Goal: Communication & Community: Answer question/provide support

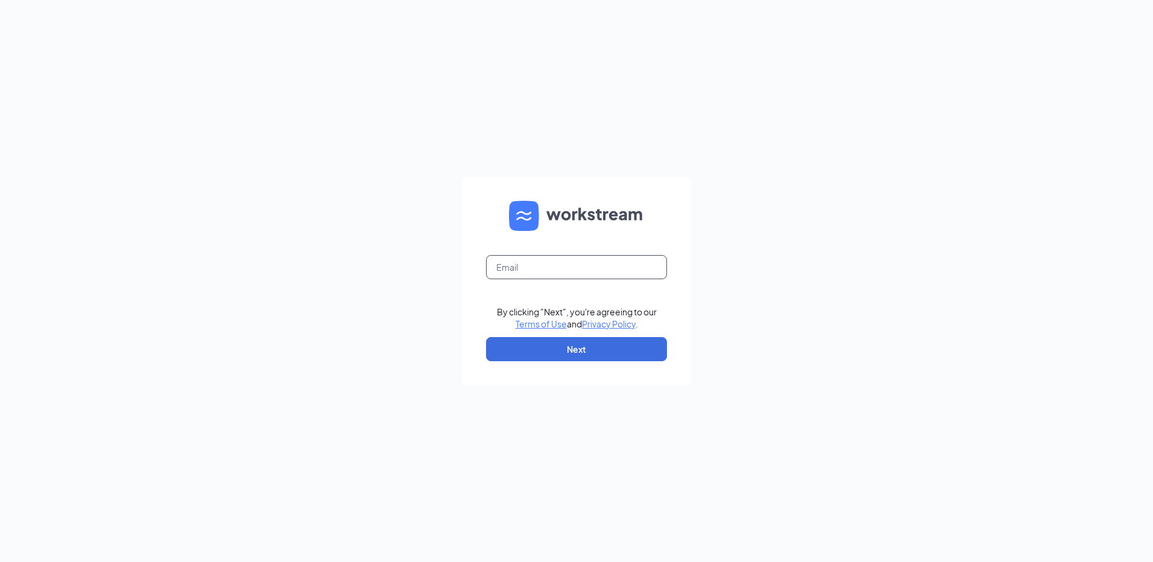
click at [540, 271] on input "text" at bounding box center [576, 267] width 181 height 24
type input "[EMAIL_ADDRESS][DOMAIN_NAME]"
click at [571, 352] on button "Next" at bounding box center [576, 349] width 181 height 24
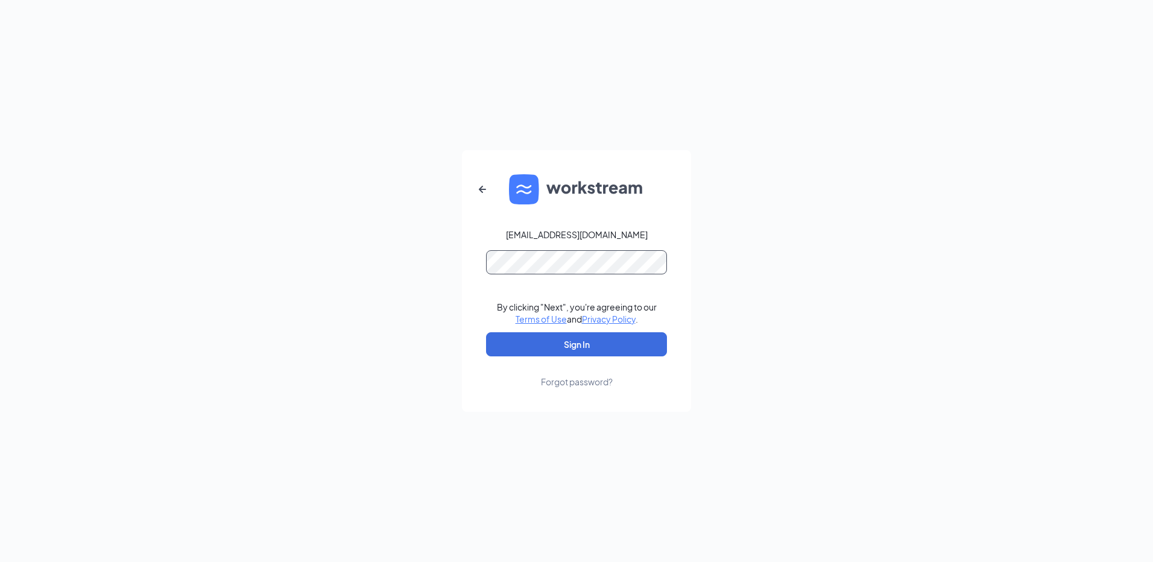
click at [486, 332] on button "Sign In" at bounding box center [576, 344] width 181 height 24
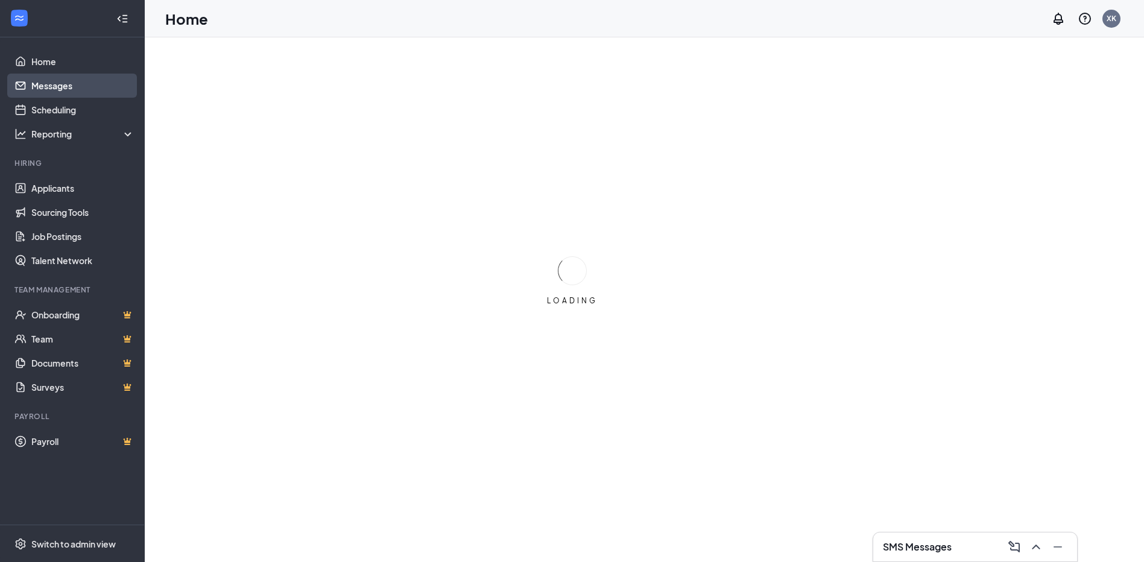
click at [116, 92] on link "Messages" at bounding box center [82, 86] width 103 height 24
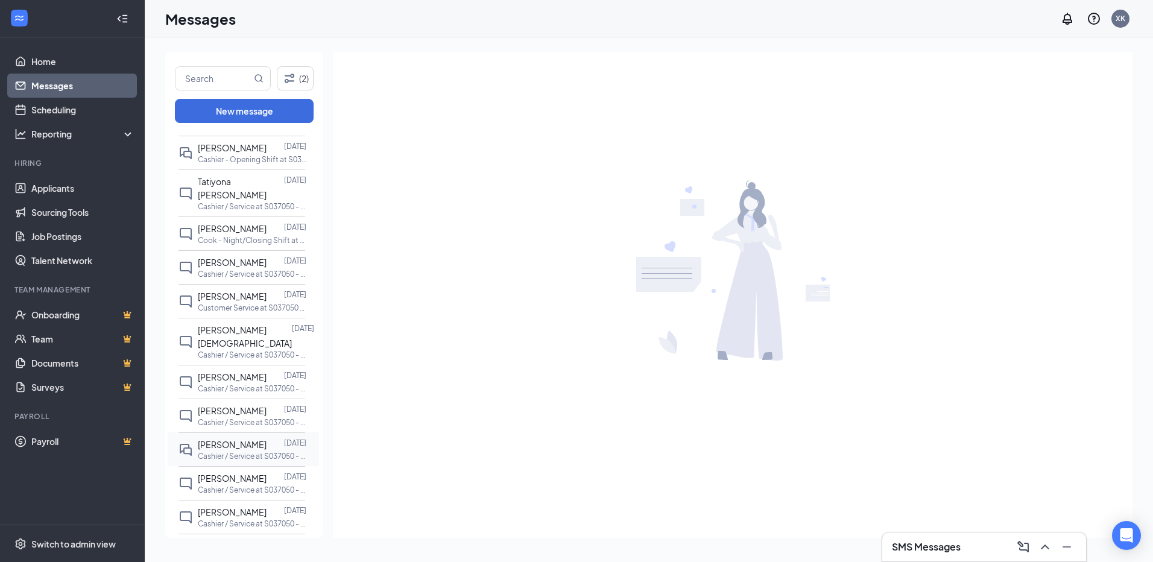
scroll to position [163, 0]
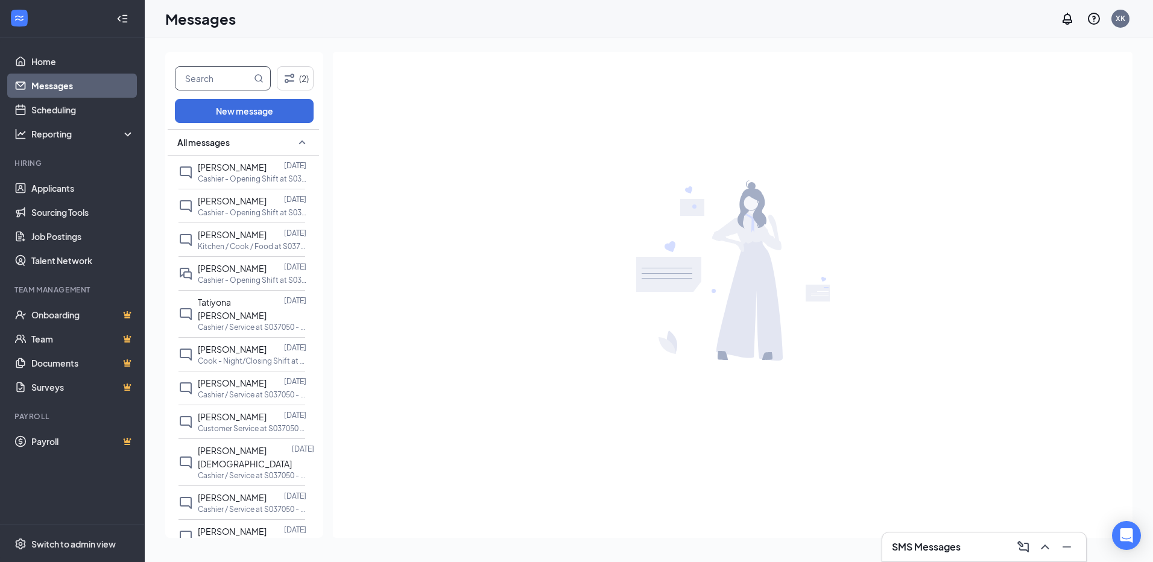
click at [208, 75] on input "text" at bounding box center [214, 78] width 76 height 23
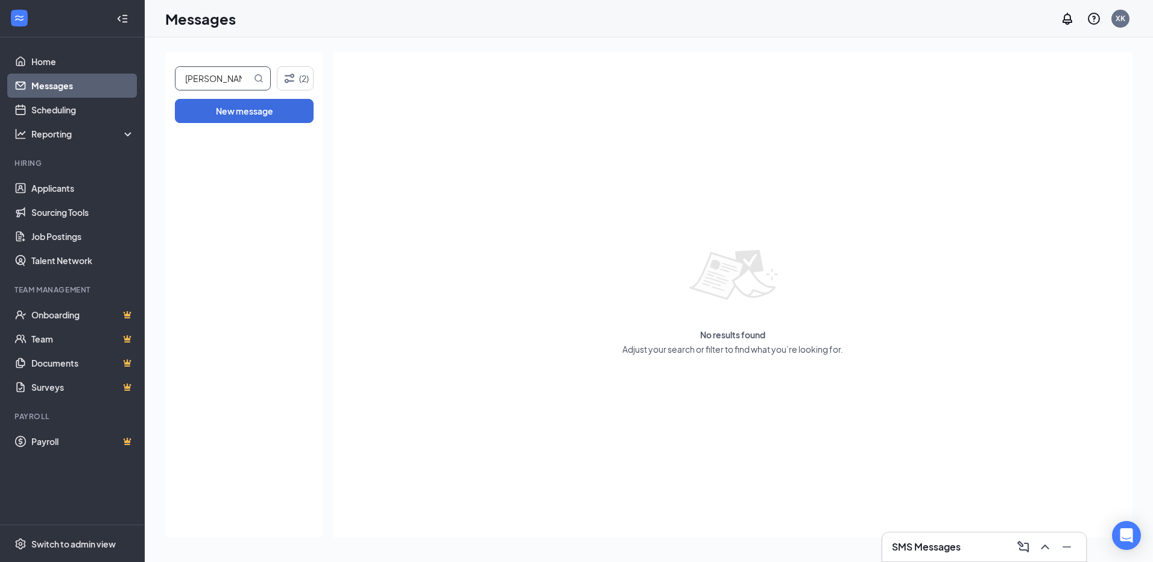
click at [214, 68] on input "[PERSON_NAME]" at bounding box center [214, 78] width 76 height 23
drag, startPoint x: 227, startPoint y: 86, endPoint x: 127, endPoint y: 91, distance: 100.2
click at [128, 87] on div "Home Messages Scheduling Reporting Hiring Applicants Sourcing Tools Job Posting…" at bounding box center [576, 281] width 1153 height 562
type input "m"
click at [106, 83] on link "Messages" at bounding box center [82, 86] width 103 height 24
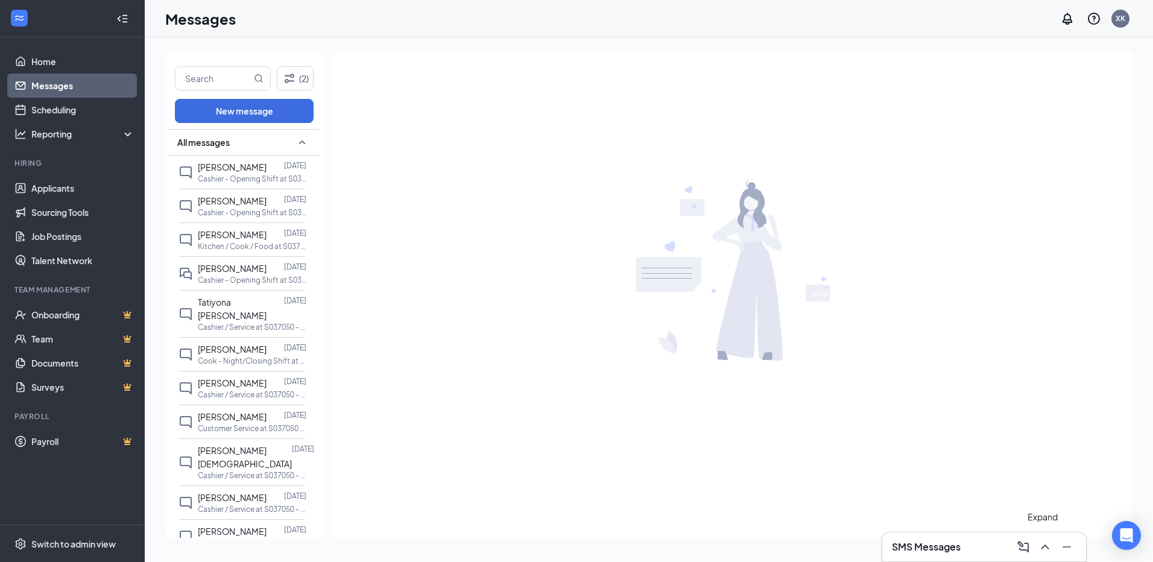
click at [1048, 550] on icon "ChevronUp" at bounding box center [1045, 547] width 14 height 14
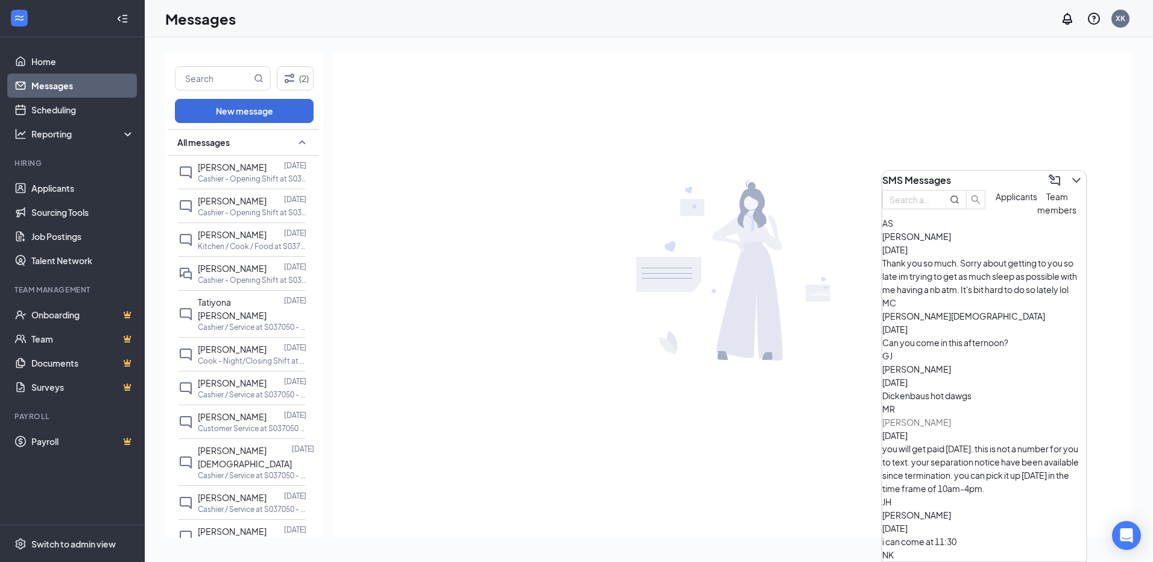
click at [993, 317] on div "[PERSON_NAME] [DATE]" at bounding box center [984, 322] width 204 height 27
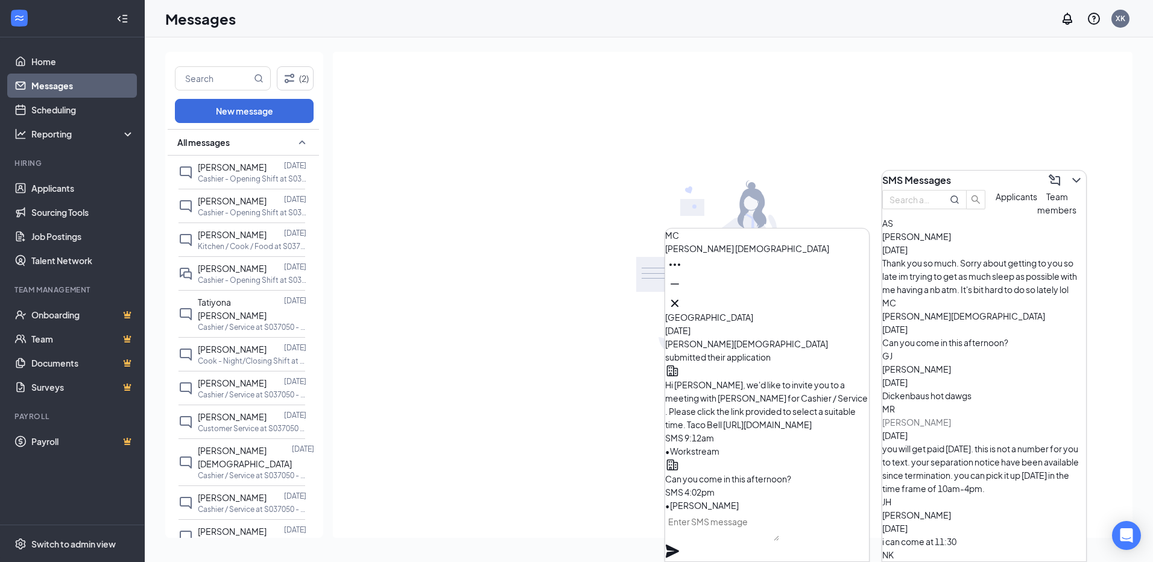
click at [716, 538] on textarea at bounding box center [722, 526] width 114 height 29
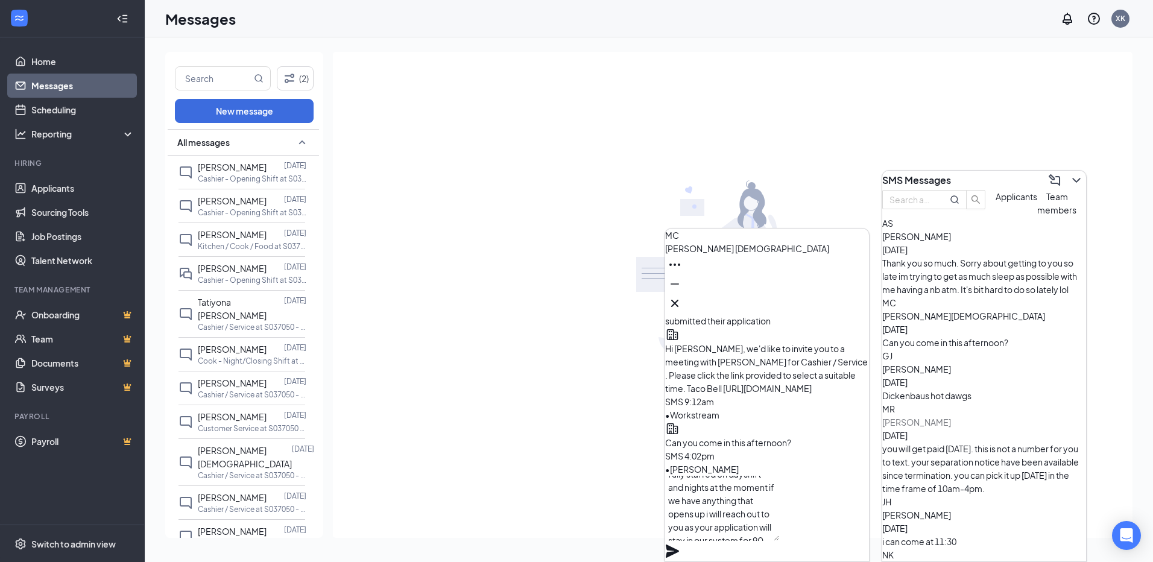
scroll to position [-60, 0]
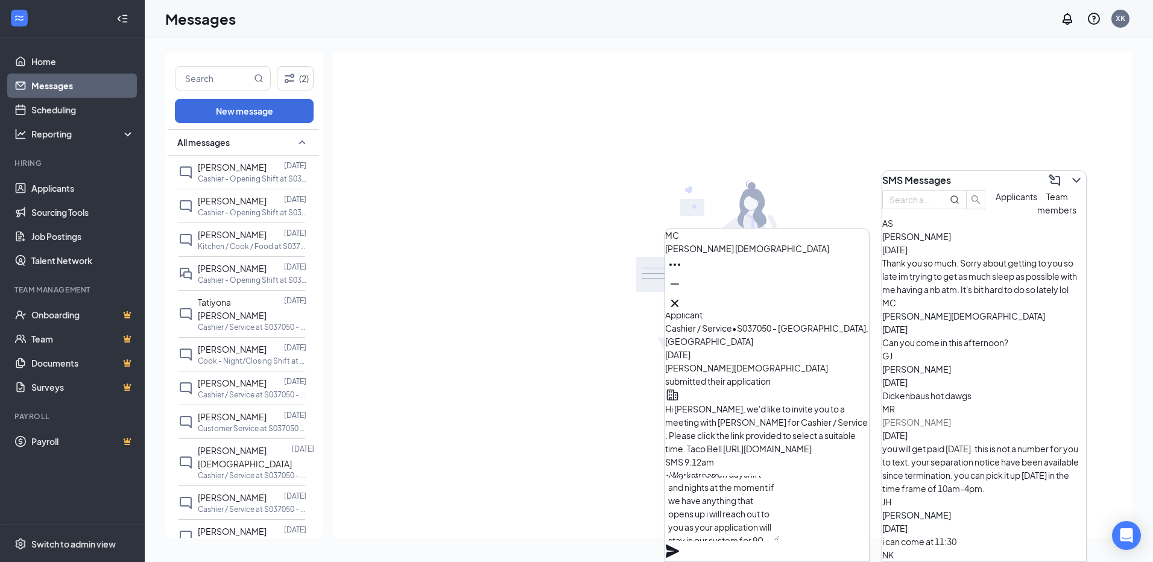
type textarea "hey, unfortunately we are fully staffed on dayshift and nights at the moment if…"
click at [864, 516] on div "hey, unfortunately we are fully staffed on dayshift and nights at the moment if…" at bounding box center [767, 519] width 204 height 86
click at [864, 515] on div "hey, unfortunately we are fully staffed on dayshift and nights at the moment if…" at bounding box center [767, 519] width 204 height 86
click at [679, 545] on icon "Plane" at bounding box center [672, 551] width 13 height 13
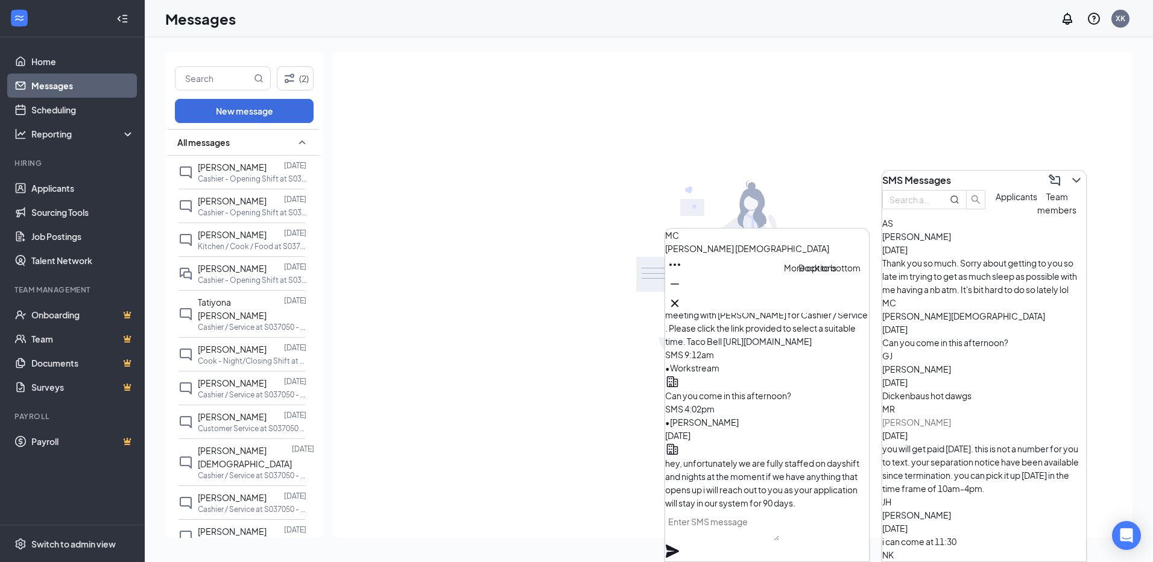
click at [682, 291] on icon "Minimize" at bounding box center [675, 284] width 14 height 14
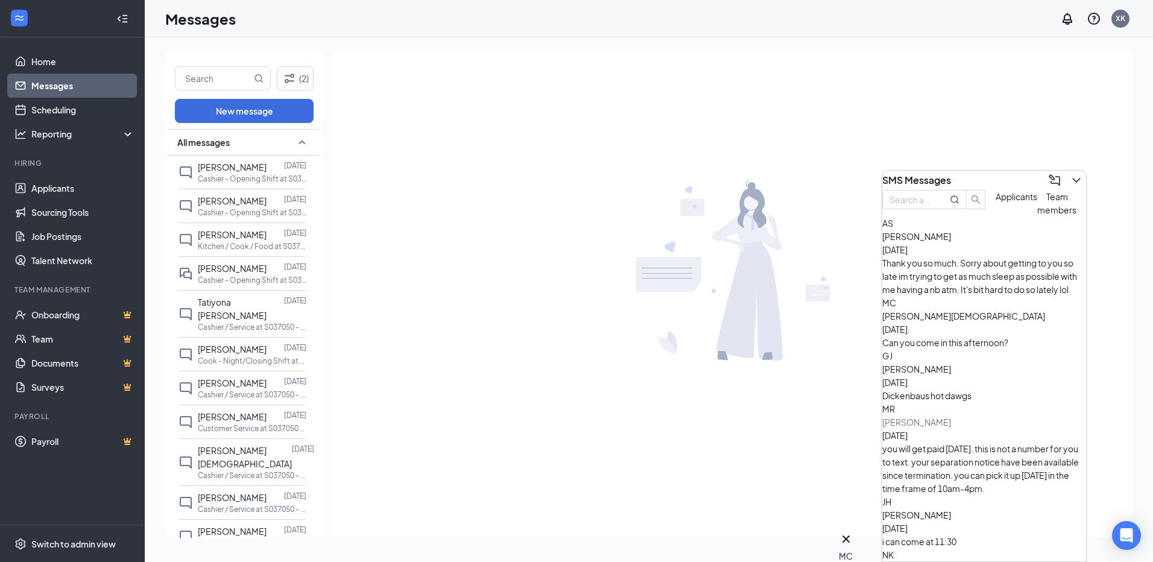
scroll to position [0, 0]
click at [1070, 182] on icon "ChevronDown" at bounding box center [1076, 180] width 14 height 14
